Goal: Information Seeking & Learning: Compare options

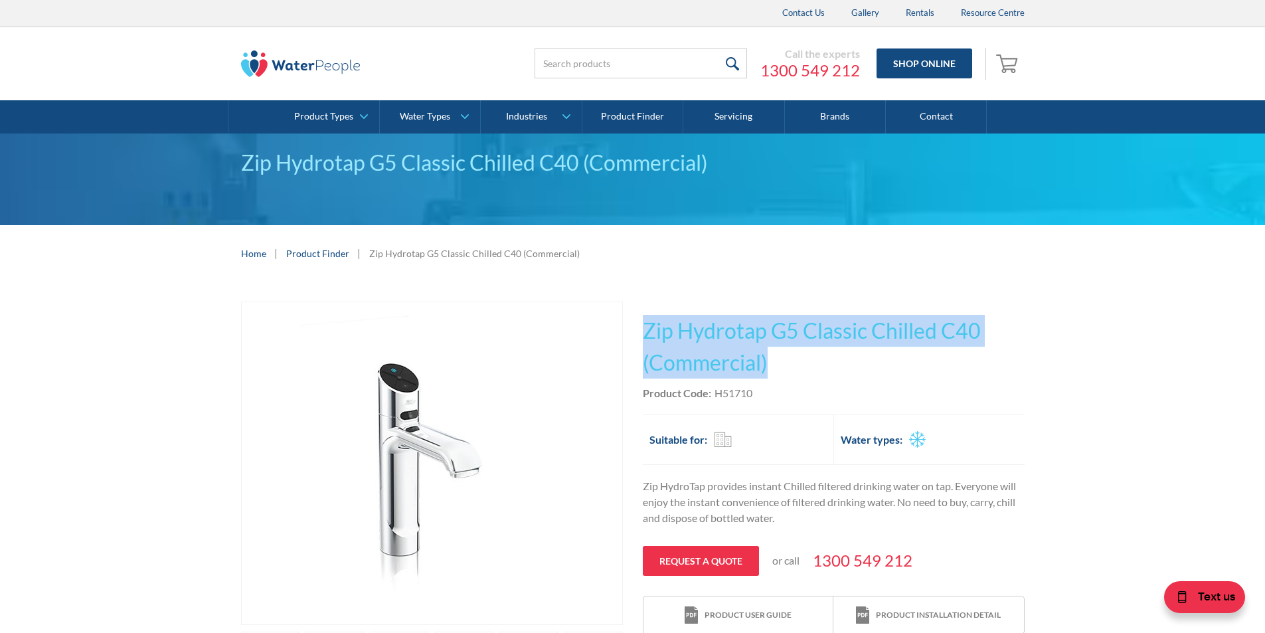
drag, startPoint x: 767, startPoint y: 359, endPoint x: 639, endPoint y: 316, distance: 135.6
click at [639, 316] on div "Play video Fits Most Brands Best Seller No items found. This tap design is incl…" at bounding box center [632, 552] width 783 height 503
copy h1 "Zip Hydrotap G5 Classic Chilled C40 (Commercial)"
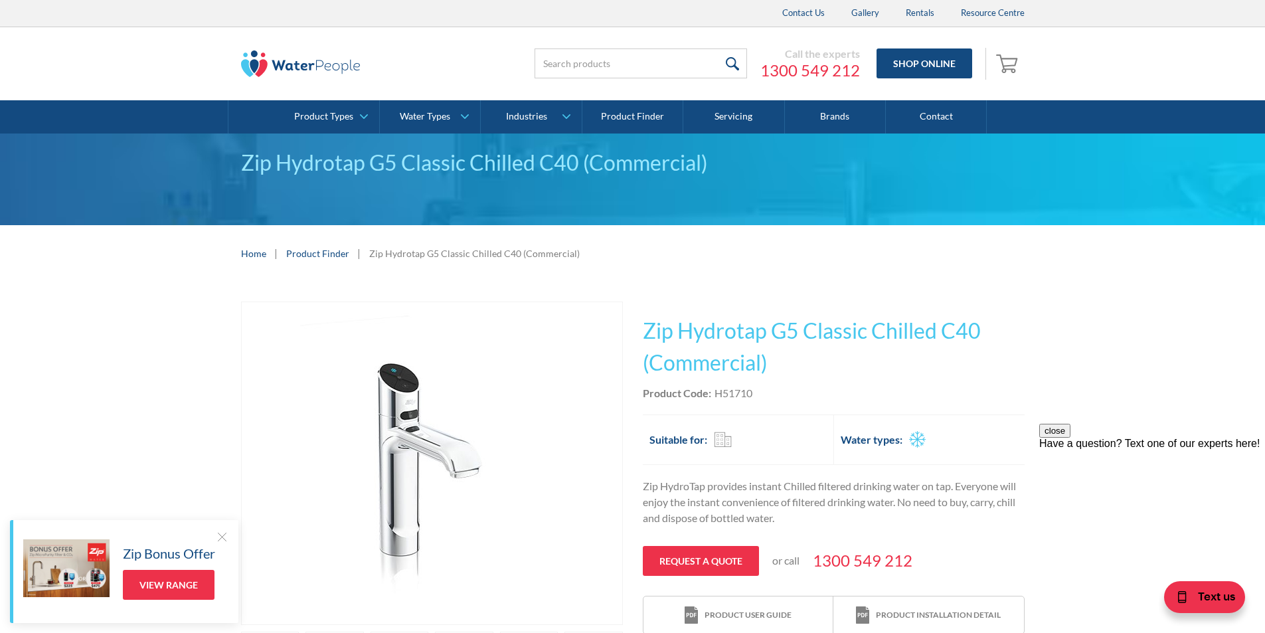
click at [771, 390] on div "Product Code: H51710" at bounding box center [834, 393] width 382 height 16
drag, startPoint x: 756, startPoint y: 394, endPoint x: 716, endPoint y: 391, distance: 39.9
click at [716, 391] on div "Product Code: H51710" at bounding box center [834, 393] width 382 height 16
copy div "H51710"
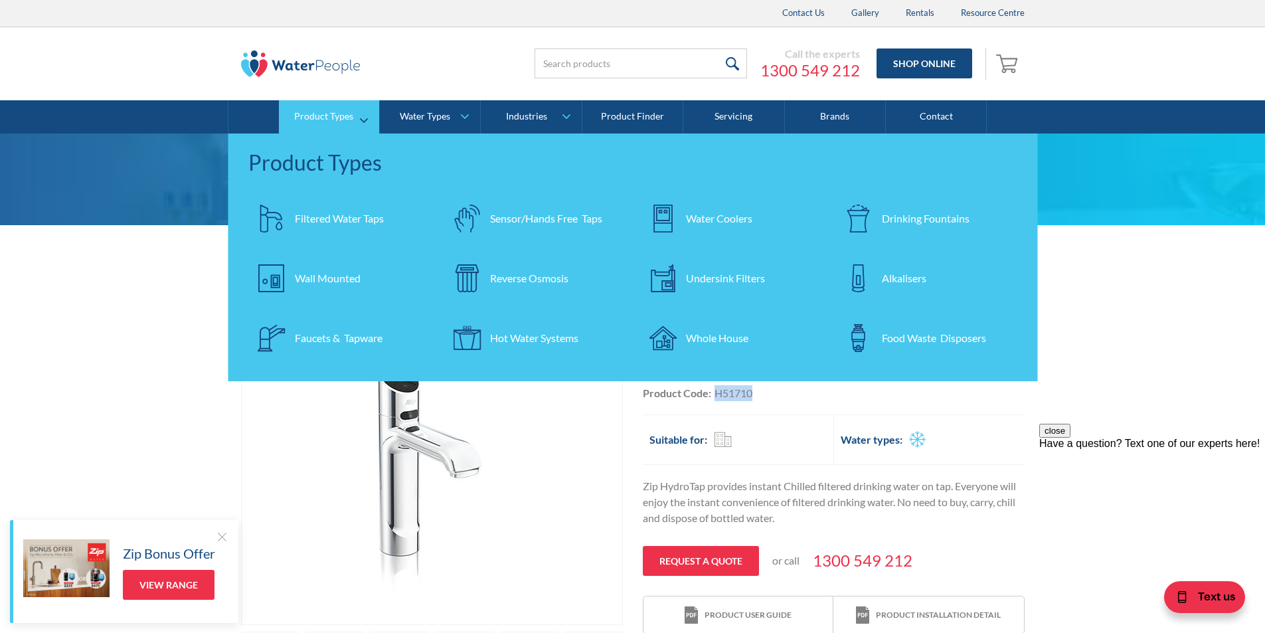
click at [331, 211] on div "Filtered Water Taps" at bounding box center [339, 218] width 89 height 16
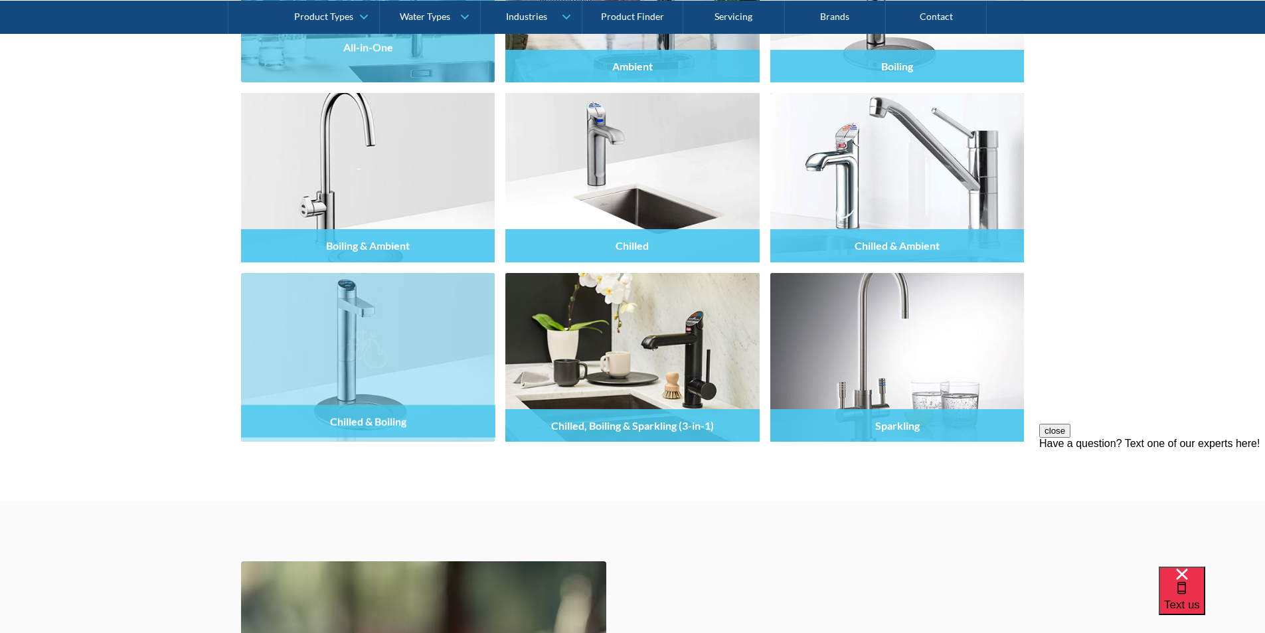
scroll to position [1394, 0]
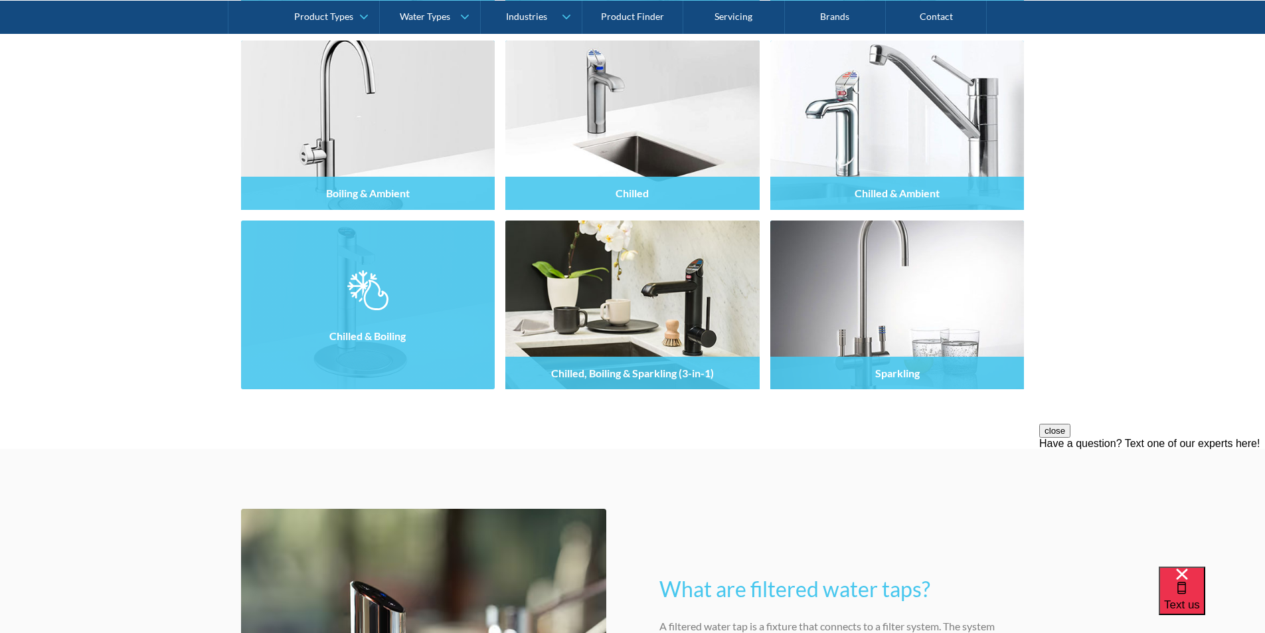
click at [372, 299] on img at bounding box center [367, 290] width 40 height 40
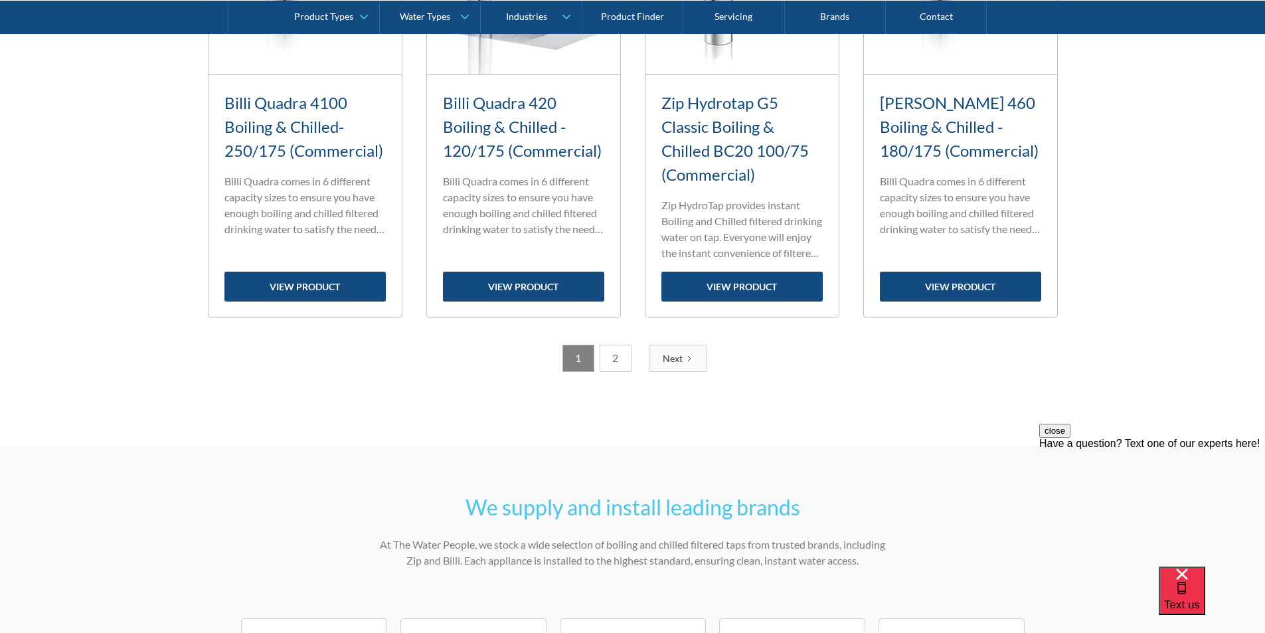
scroll to position [1859, 0]
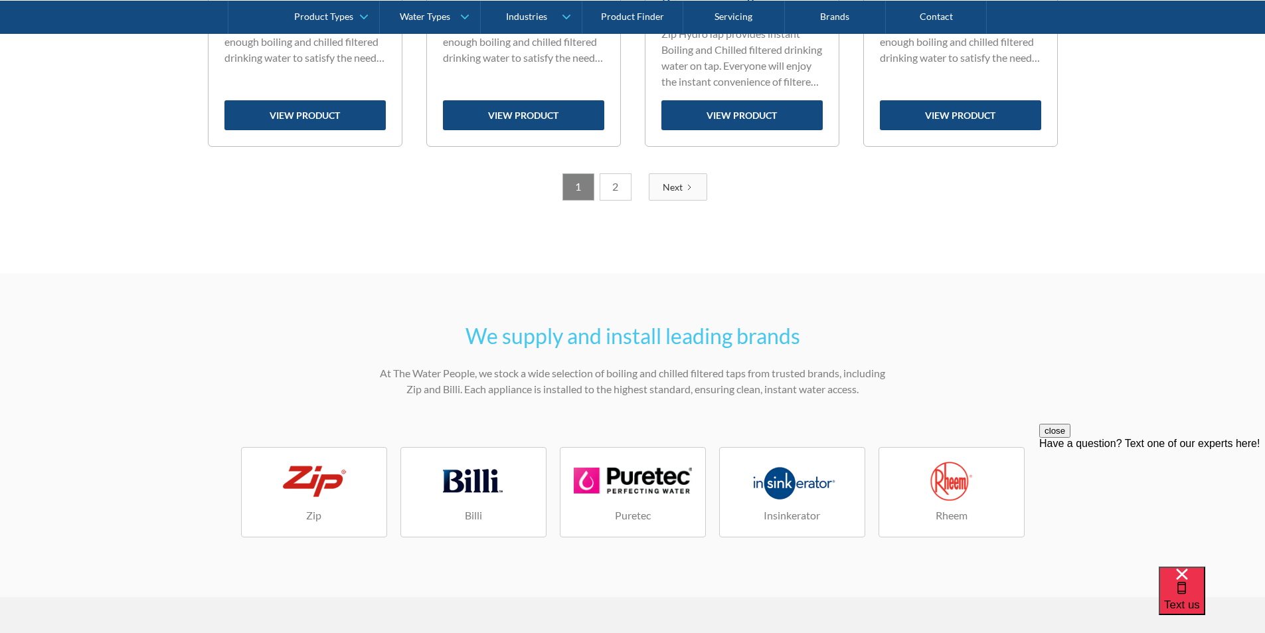
click at [608, 189] on link "2" at bounding box center [616, 186] width 32 height 27
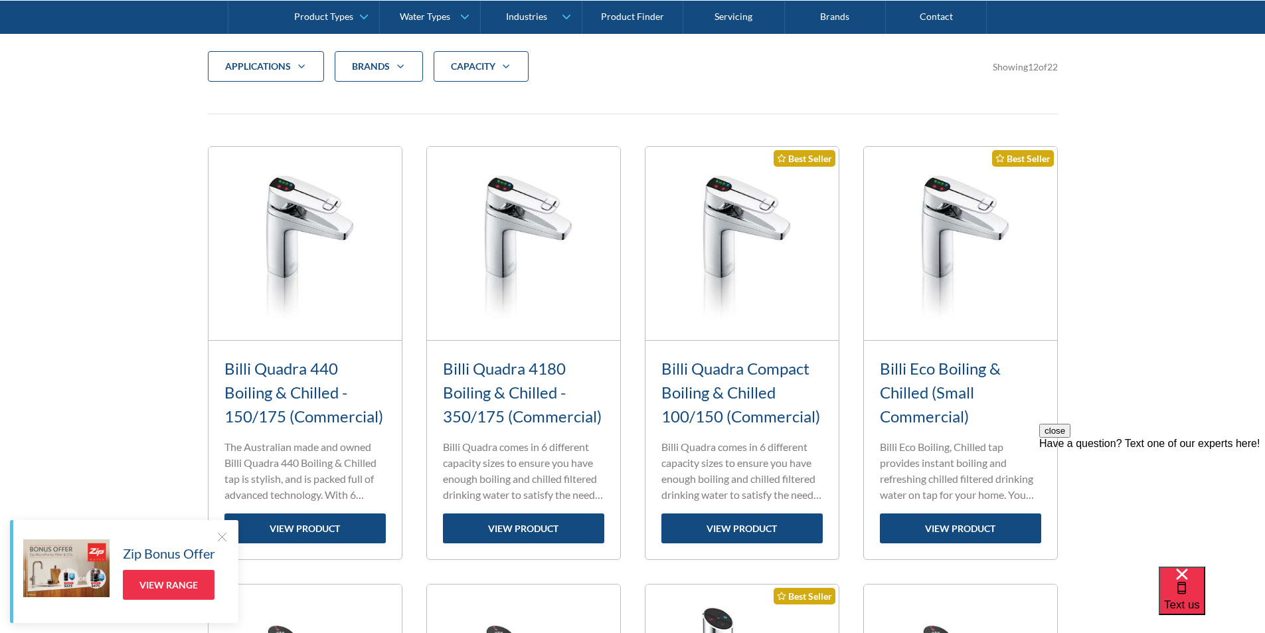
scroll to position [473, 0]
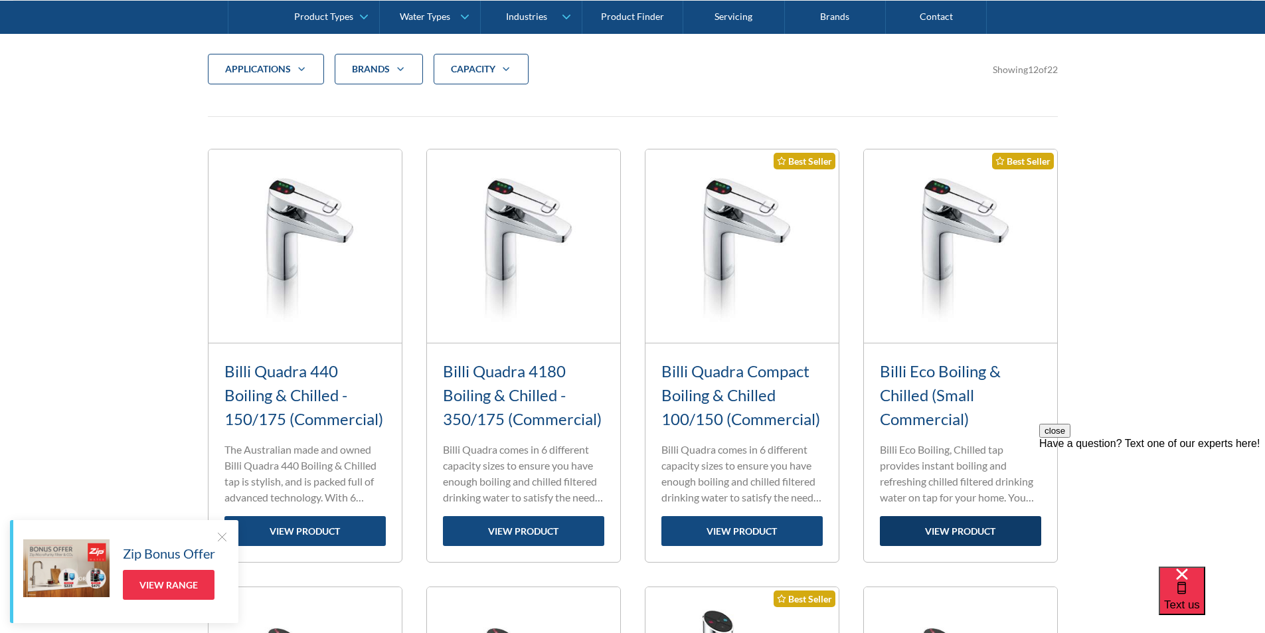
click at [957, 534] on link "view product" at bounding box center [960, 531] width 161 height 30
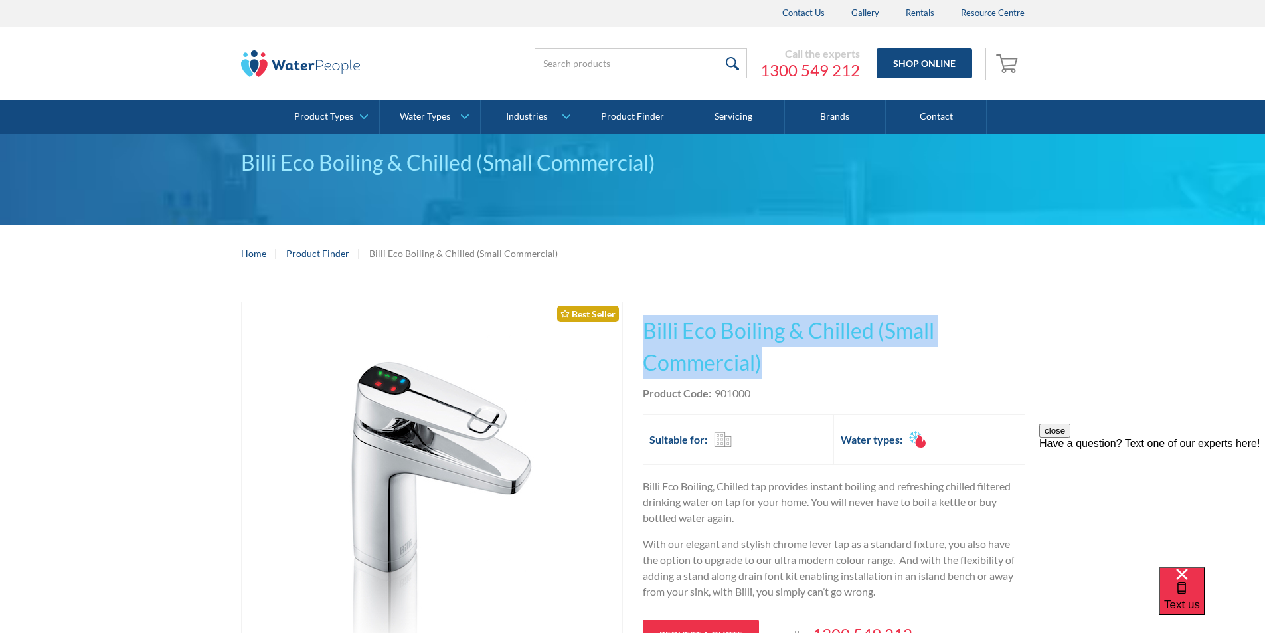
drag, startPoint x: 771, startPoint y: 360, endPoint x: 637, endPoint y: 321, distance: 140.4
click at [637, 321] on div "Play video Fits Most Brands Best Seller No items found. This tap design is incl…" at bounding box center [632, 590] width 783 height 579
copy h1 "Billi Eco Boiling & Chilled (Small Commercial)"
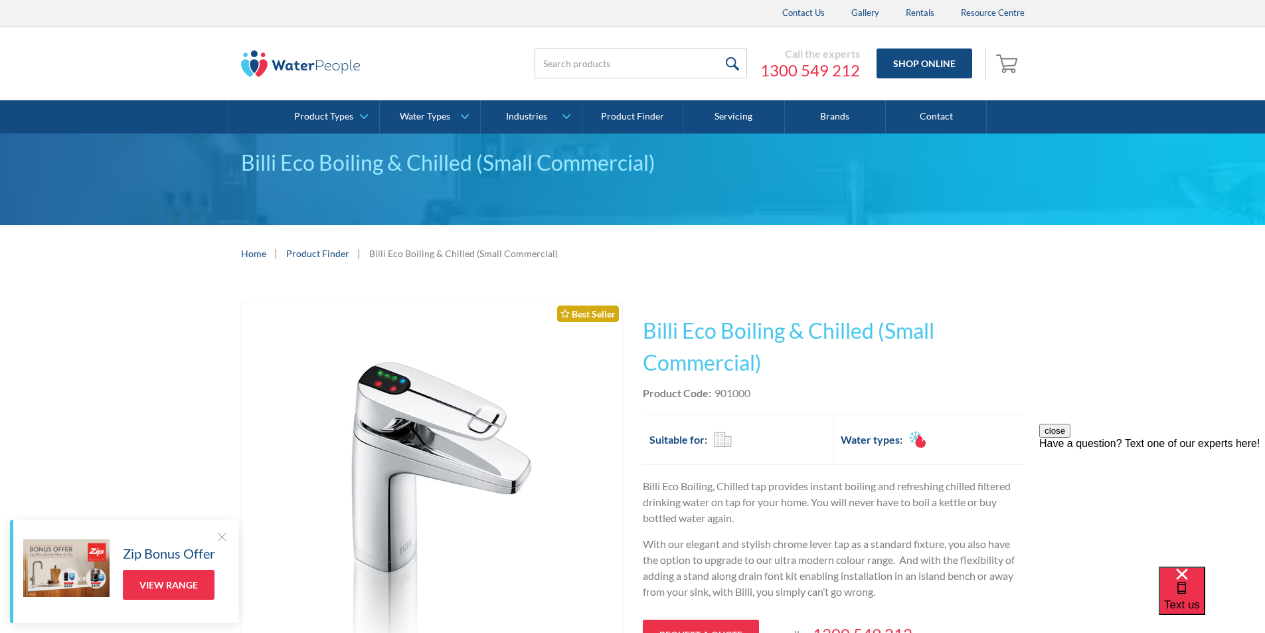
click at [774, 398] on div "Product Code: 901000" at bounding box center [834, 393] width 382 height 16
drag, startPoint x: 760, startPoint y: 392, endPoint x: 713, endPoint y: 396, distance: 46.6
click at [713, 396] on div "Product Code: 901000" at bounding box center [834, 393] width 382 height 16
copy div "901000"
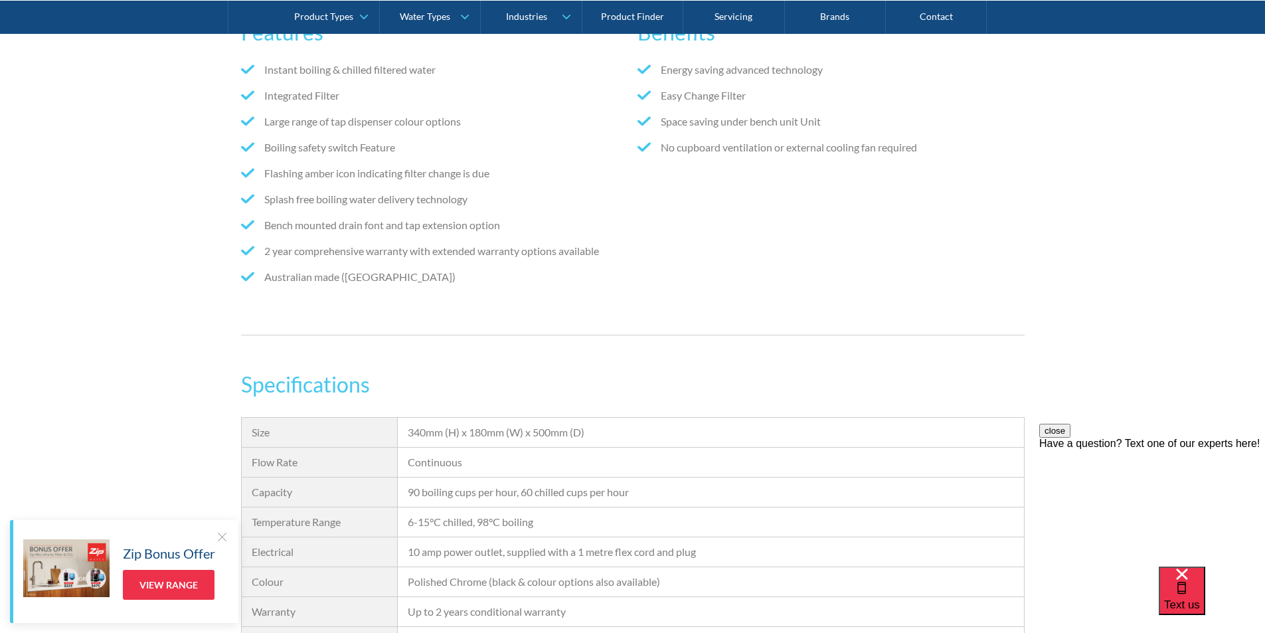
scroll to position [1129, 0]
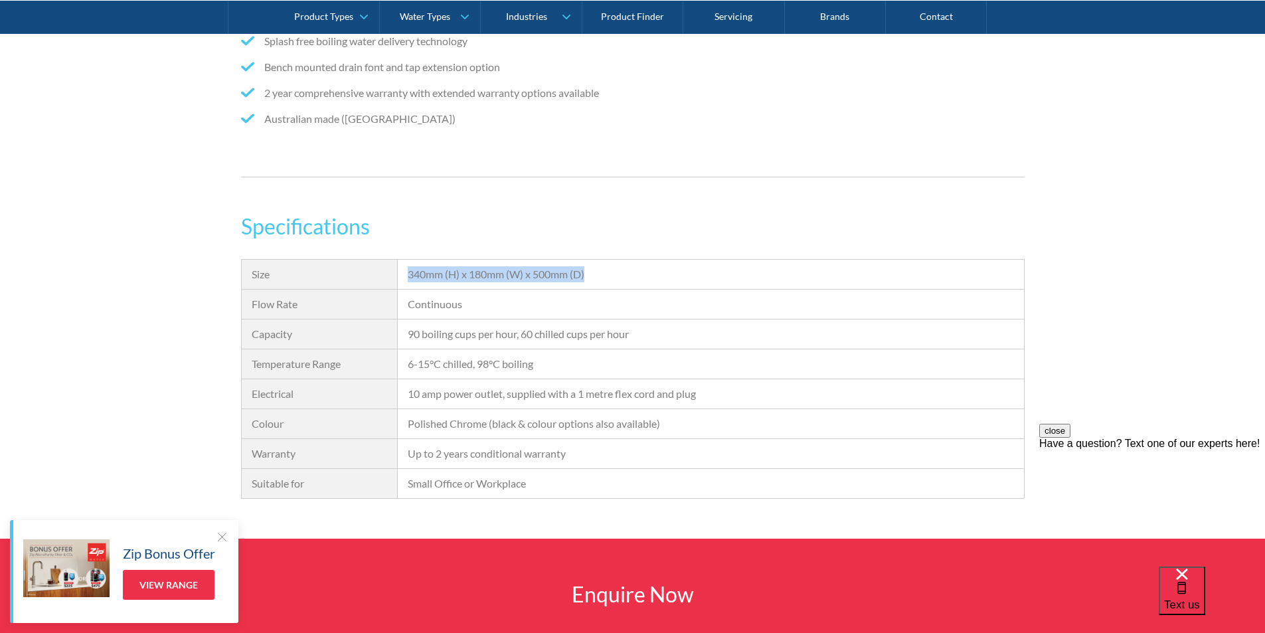
drag, startPoint x: 600, startPoint y: 277, endPoint x: 404, endPoint y: 278, distance: 195.9
click at [404, 278] on div "340mm (H) x 180mm (W) x 500mm (D)" at bounding box center [710, 275] width 625 height 30
copy div "340mm (H) x 180mm (W) x 500mm (D)"
